Goal: Consume media (video, audio)

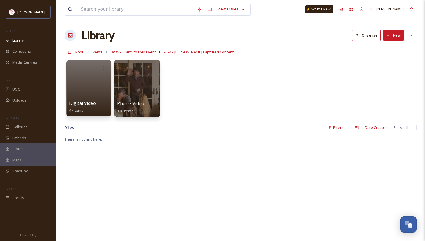
click at [137, 90] on div at bounding box center [137, 88] width 46 height 57
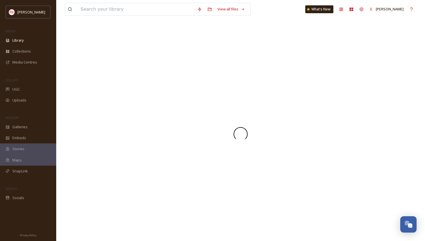
click at [137, 90] on div at bounding box center [241, 134] width 352 height 214
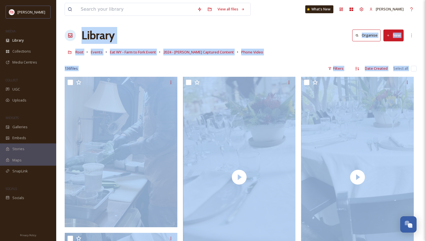
click at [277, 71] on div "136 file s Filters Date Created Select all" at bounding box center [241, 68] width 352 height 11
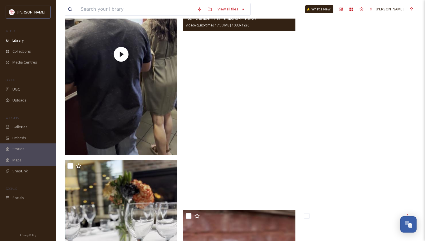
scroll to position [1931, 0]
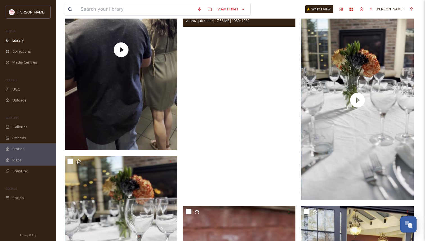
click at [280, 122] on video "1024_ChamberlinInn_FarmtoFork (49).MOV" at bounding box center [239, 100] width 113 height 200
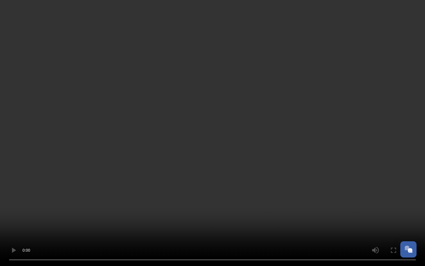
click at [215, 128] on video at bounding box center [212, 133] width 425 height 266
click at [213, 164] on video at bounding box center [212, 133] width 425 height 266
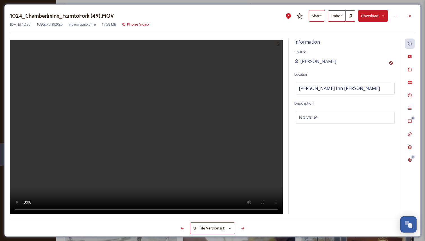
click at [10, 2] on div "1024_ChamberlinInn_FarmtoFork (49).MOV Share Embed Download [DATE] 12:35 1080 p…" at bounding box center [212, 120] width 425 height 241
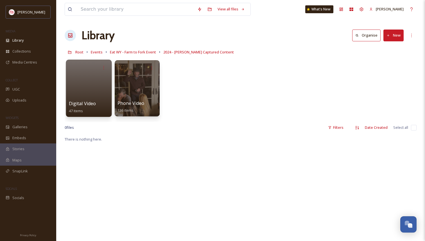
click at [105, 95] on div at bounding box center [89, 88] width 46 height 57
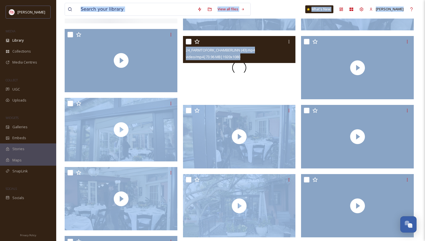
click at [240, 123] on div at bounding box center [239, 137] width 113 height 64
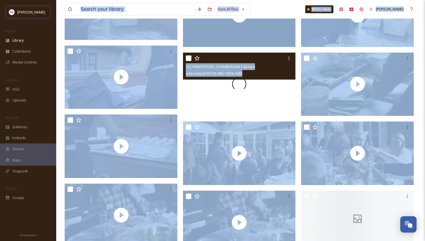
scroll to position [716, 0]
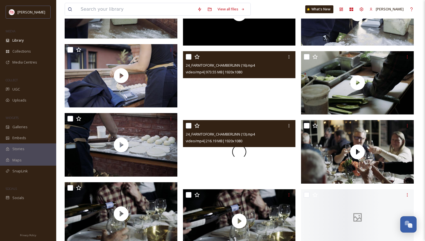
click at [232, 159] on div at bounding box center [239, 152] width 113 height 64
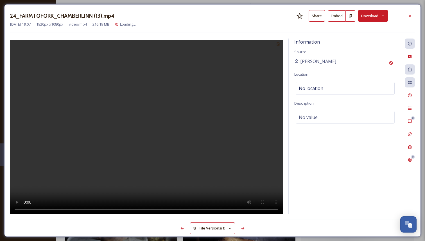
click at [175, 132] on video at bounding box center [146, 128] width 273 height 176
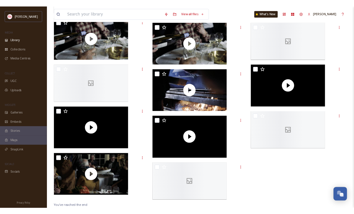
scroll to position [753, 0]
